Goal: Information Seeking & Learning: Learn about a topic

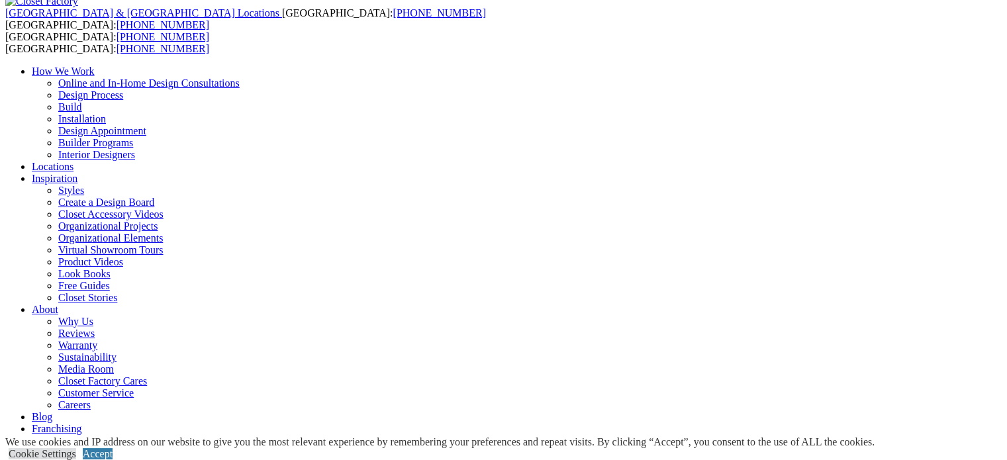
scroll to position [468, 0]
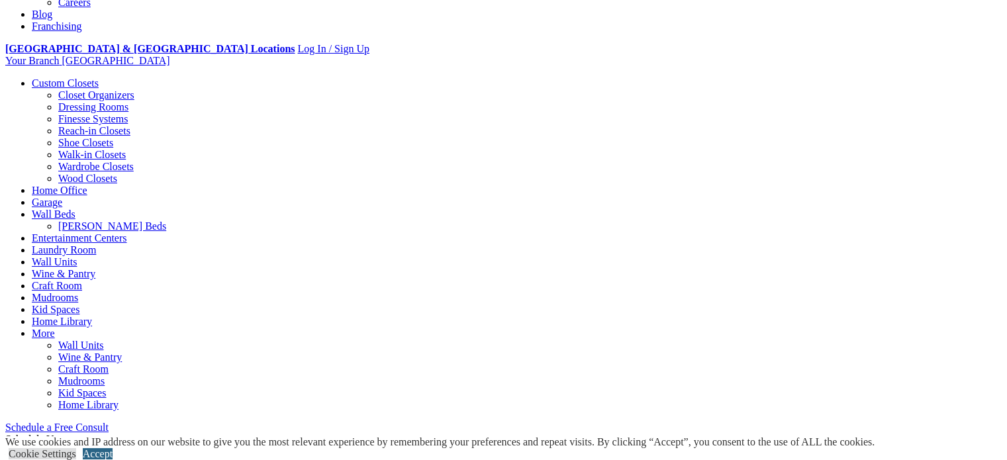
click at [113, 448] on link "Accept" at bounding box center [98, 453] width 30 height 11
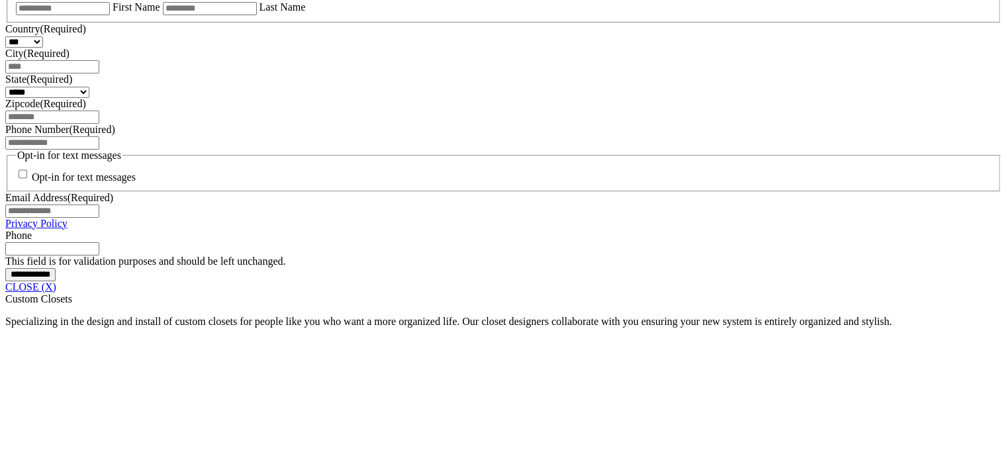
scroll to position [939, 0]
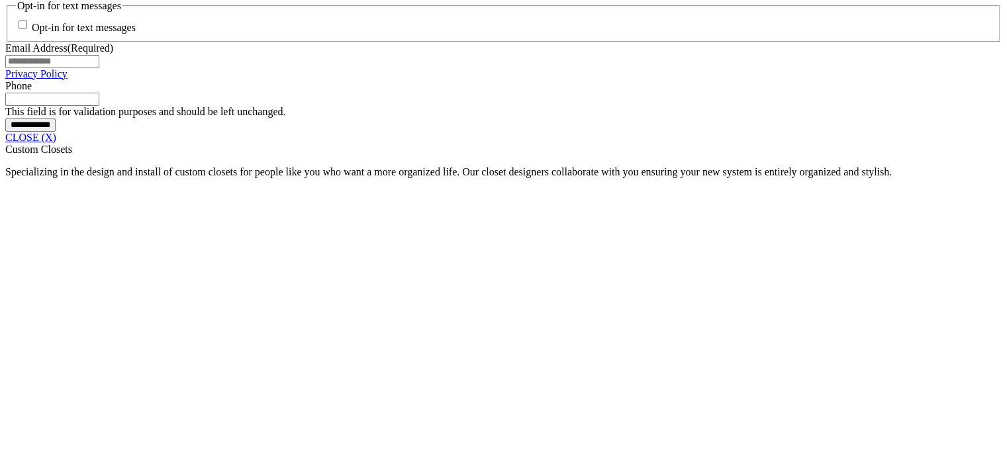
scroll to position [1093, 0]
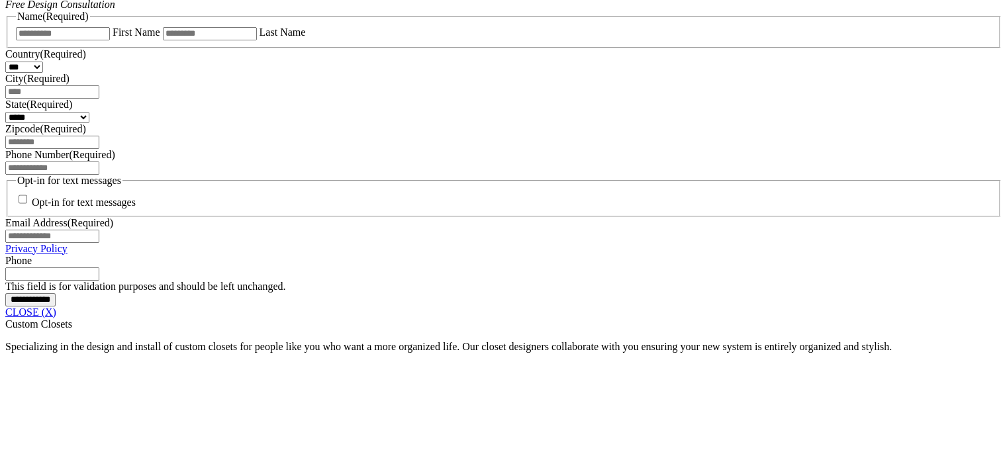
scroll to position [915, 0]
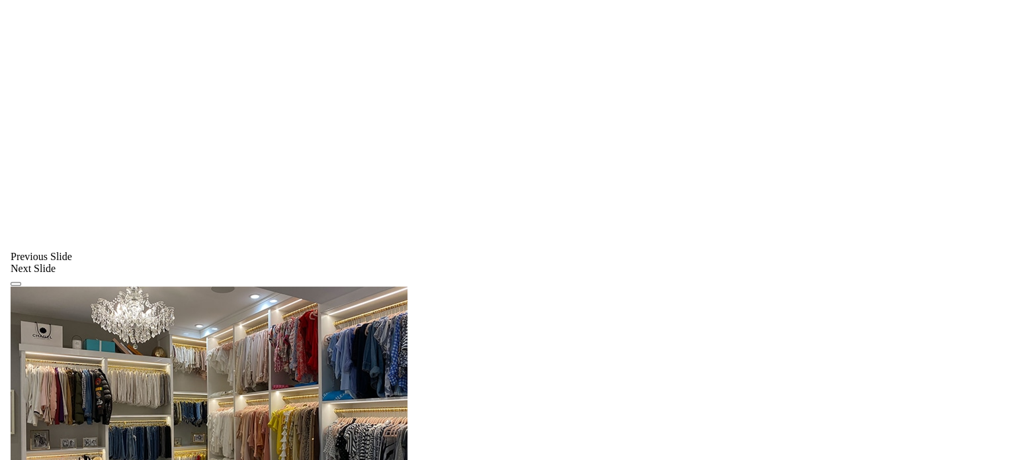
scroll to position [1408, 0]
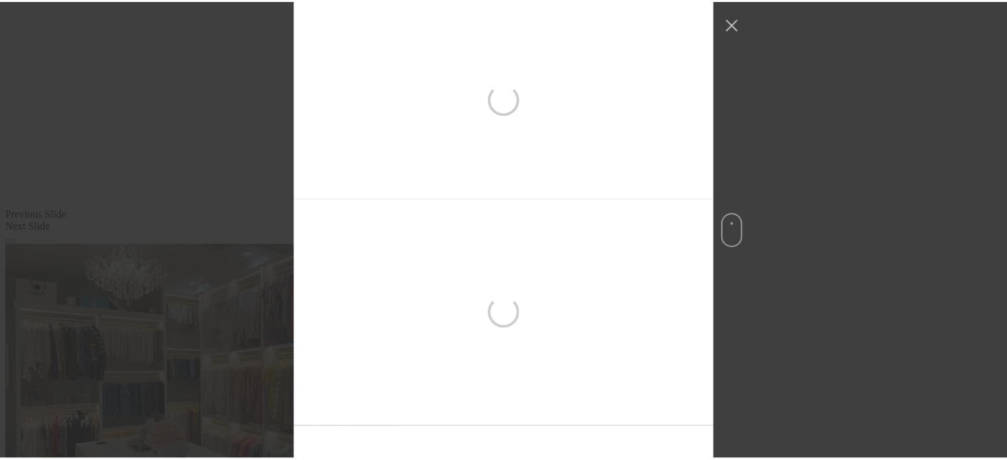
scroll to position [199, 0]
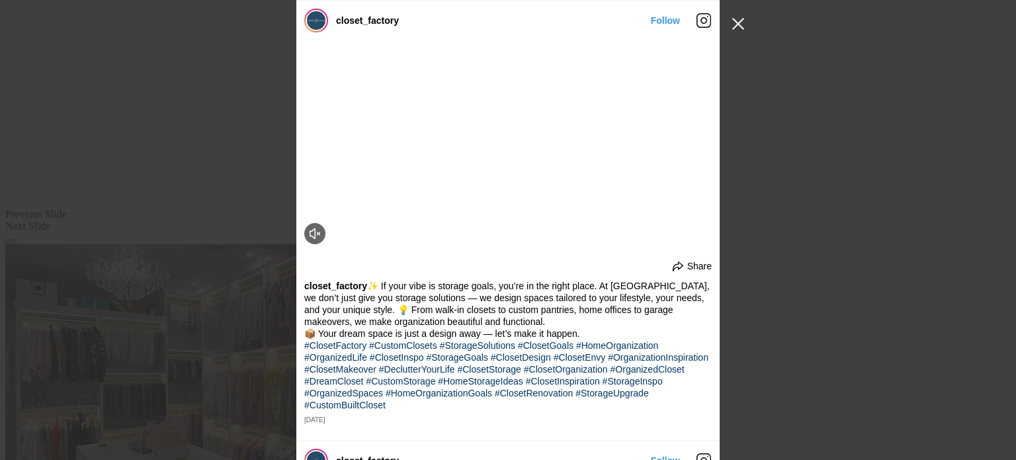
click at [739, 23] on button "Close Instagram Feed Popup" at bounding box center [738, 23] width 21 height 21
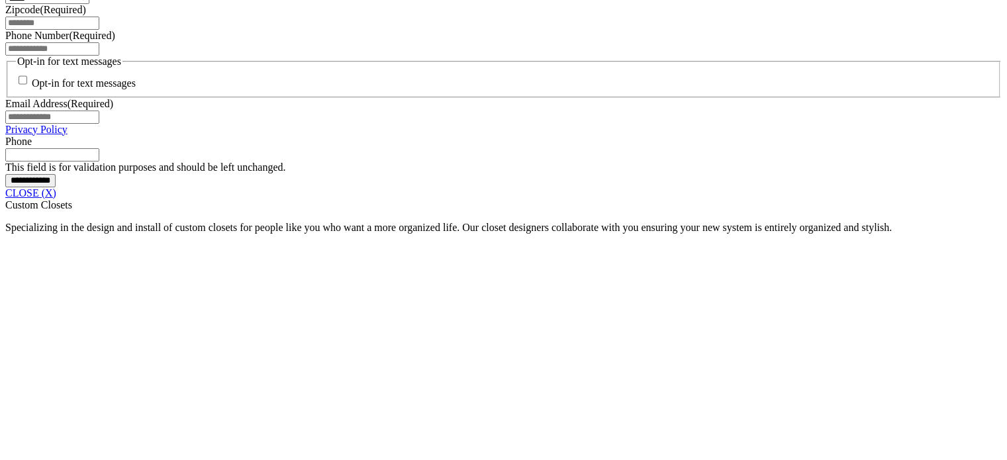
scroll to position [1069, 0]
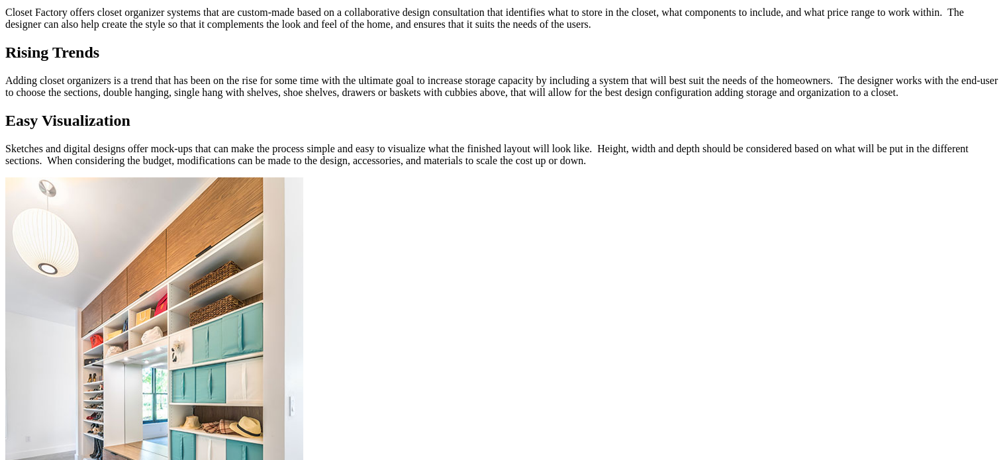
scroll to position [1443, 0]
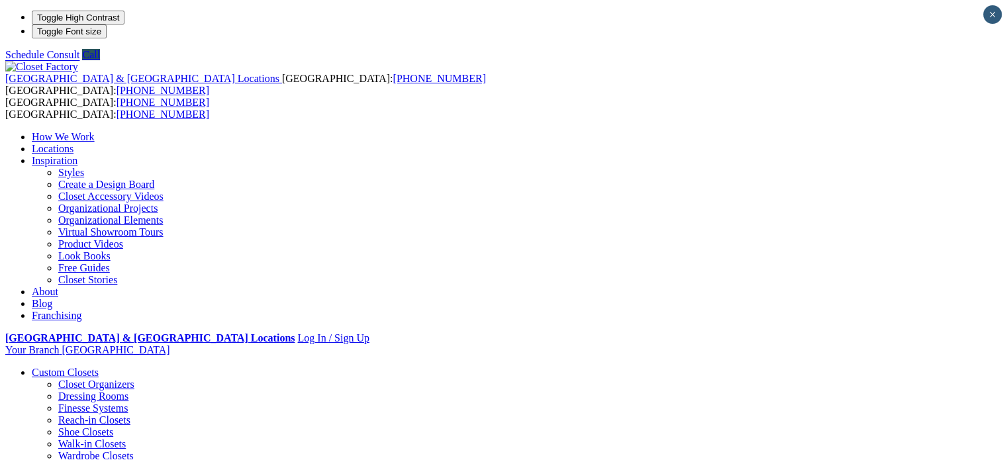
click at [111, 253] on link "Look Books" at bounding box center [84, 255] width 52 height 11
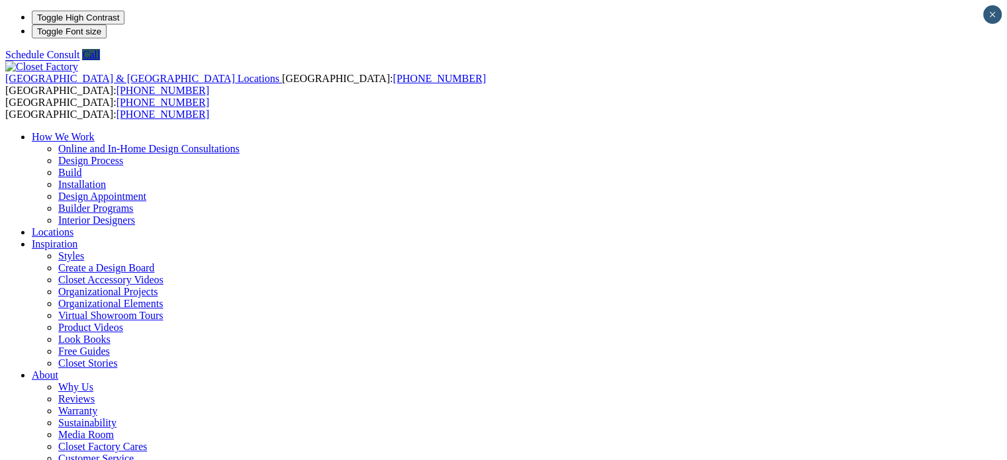
scroll to position [13, 0]
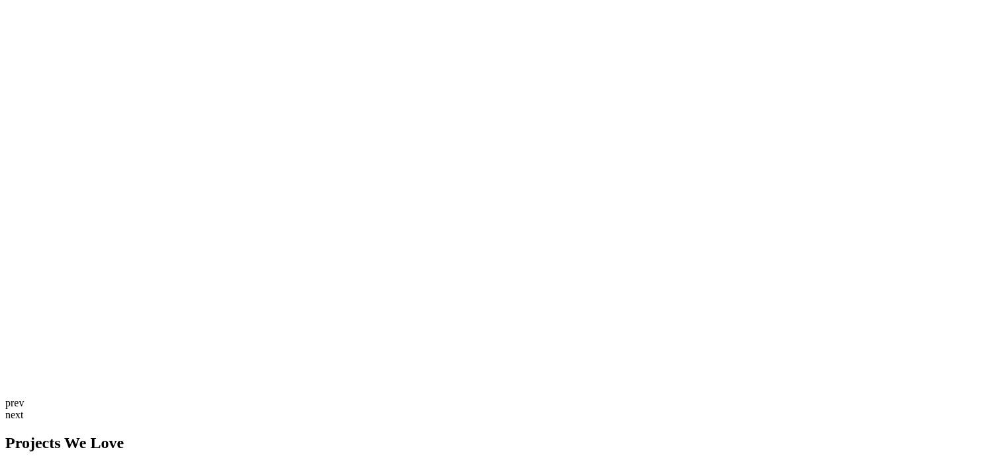
scroll to position [3507, 0]
